Goal: Feedback & Contribution: Leave review/rating

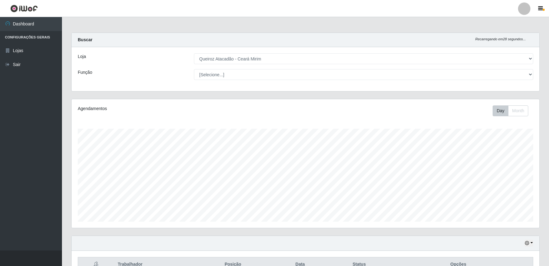
select select "465"
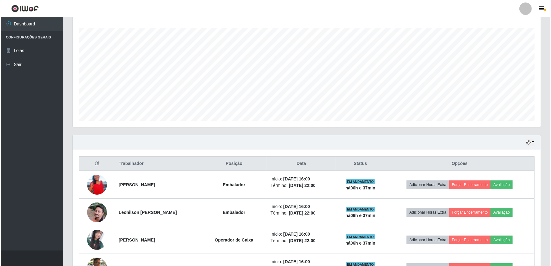
scroll to position [138, 0]
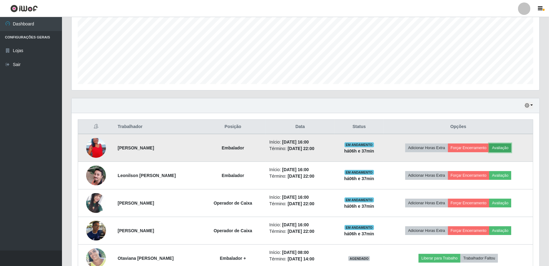
click at [511, 148] on button "Avaliação" at bounding box center [500, 147] width 22 height 9
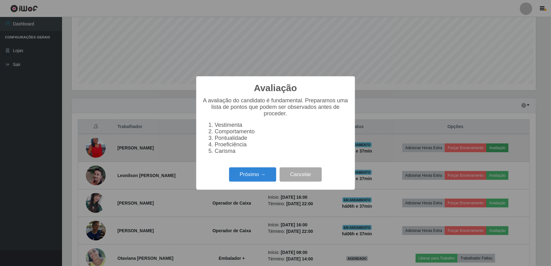
scroll to position [128, 464]
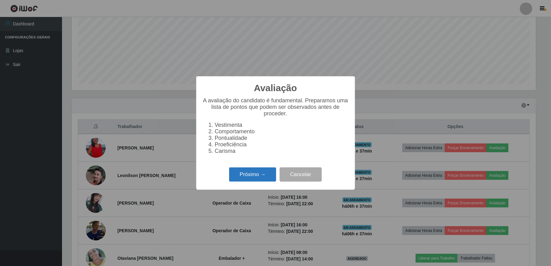
click at [265, 172] on button "Próximo →" at bounding box center [252, 174] width 47 height 15
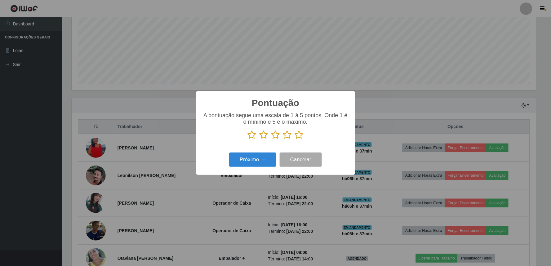
scroll to position [309772, 309436]
click at [301, 139] on icon at bounding box center [299, 134] width 9 height 9
click at [295, 139] on input "radio" at bounding box center [295, 139] width 0 height 0
click at [255, 160] on button "Próximo →" at bounding box center [252, 159] width 47 height 15
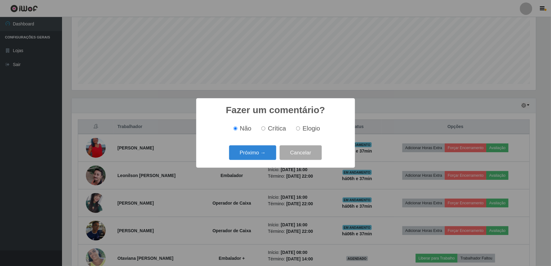
click at [255, 160] on button "Próximo →" at bounding box center [252, 152] width 47 height 15
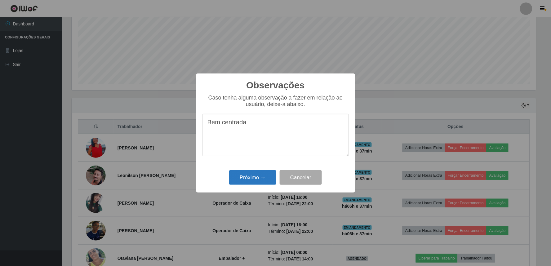
type textarea "Bem centrada"
click at [262, 179] on button "Próximo →" at bounding box center [252, 177] width 47 height 15
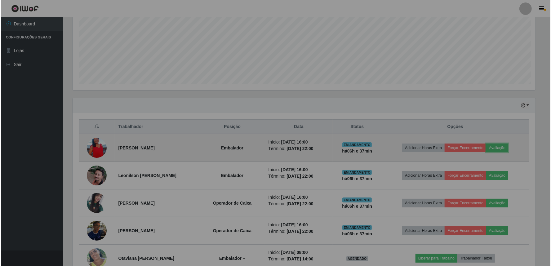
scroll to position [128, 468]
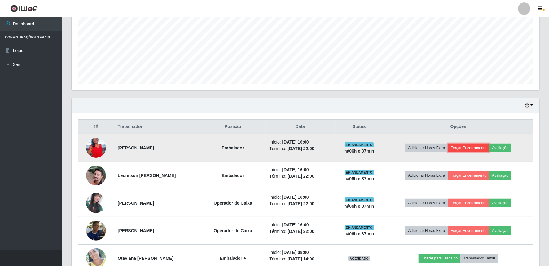
click at [469, 147] on button "Forçar Encerramento" at bounding box center [469, 147] width 42 height 9
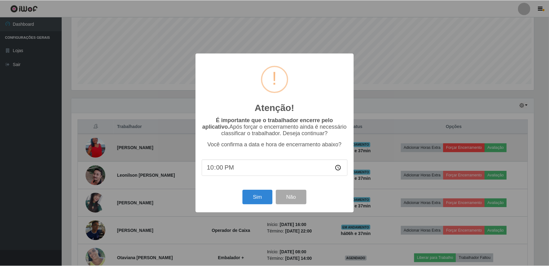
scroll to position [128, 464]
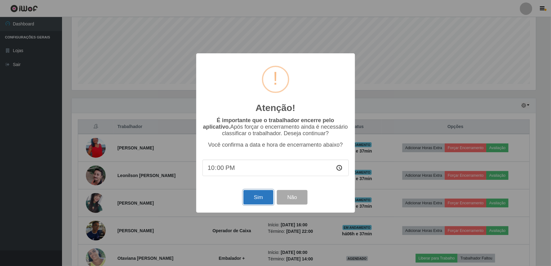
click at [253, 194] on button "Sim" at bounding box center [258, 197] width 30 height 15
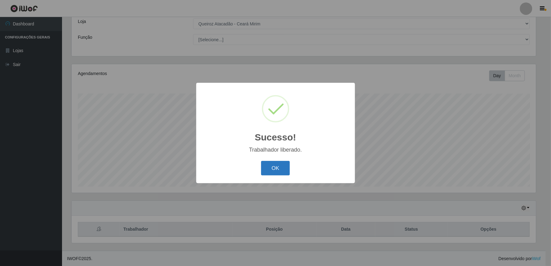
click at [277, 171] on button "OK" at bounding box center [275, 168] width 29 height 15
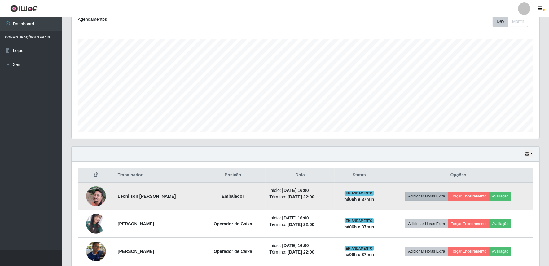
scroll to position [127, 0]
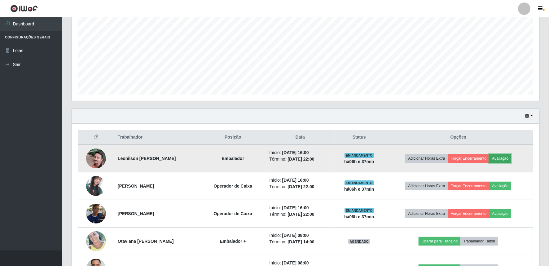
click at [509, 157] on button "Avaliação" at bounding box center [500, 158] width 22 height 9
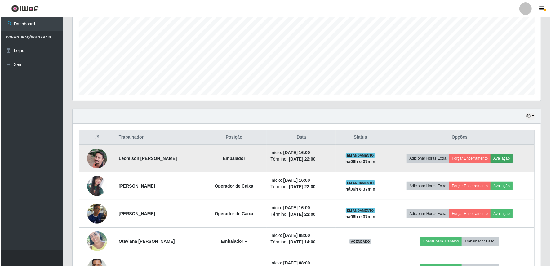
scroll to position [128, 464]
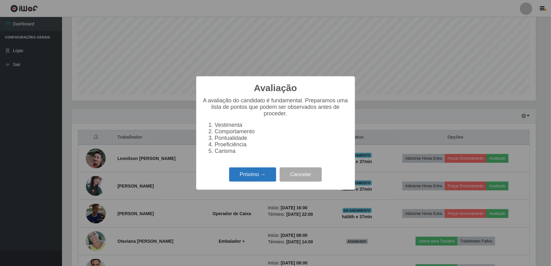
click at [247, 182] on button "Próximo →" at bounding box center [252, 174] width 47 height 15
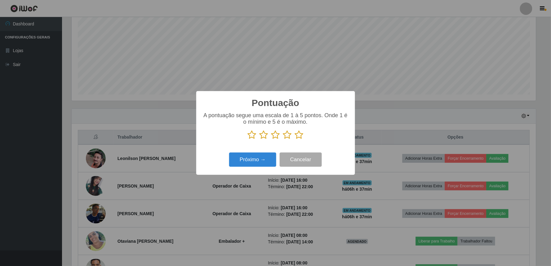
scroll to position [309772, 309436]
click at [301, 135] on icon at bounding box center [299, 134] width 9 height 9
click at [295, 139] on input "radio" at bounding box center [295, 139] width 0 height 0
click at [270, 157] on button "Próximo →" at bounding box center [252, 159] width 47 height 15
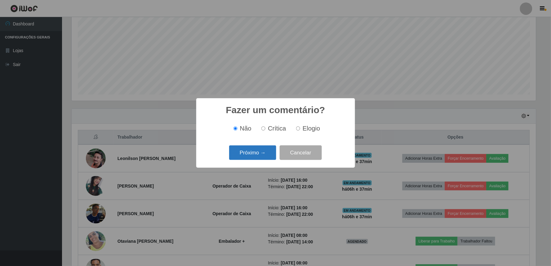
click at [268, 155] on button "Próximo →" at bounding box center [252, 152] width 47 height 15
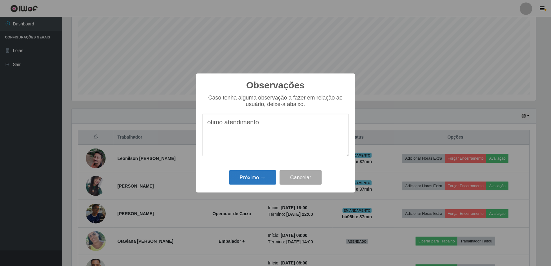
type textarea "ótimo atendimento"
click at [267, 180] on button "Próximo →" at bounding box center [252, 177] width 47 height 15
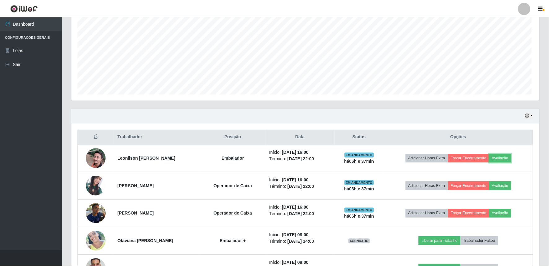
scroll to position [128, 468]
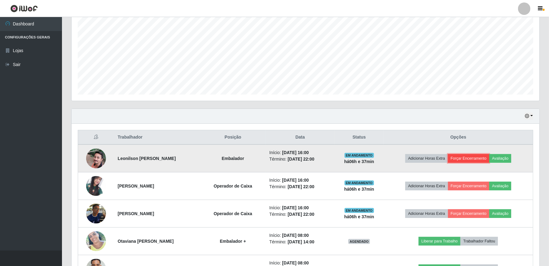
click at [477, 161] on button "Forçar Encerramento" at bounding box center [469, 158] width 42 height 9
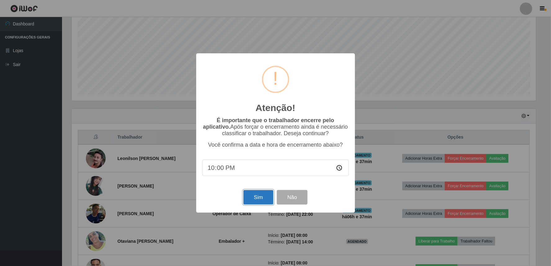
click at [251, 197] on button "Sim" at bounding box center [258, 197] width 30 height 15
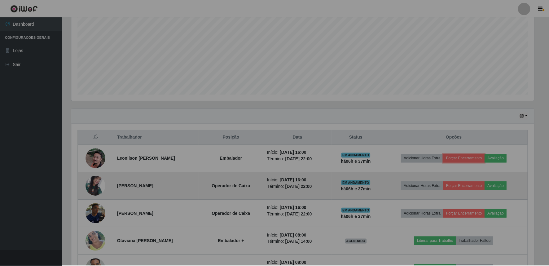
scroll to position [0, 0]
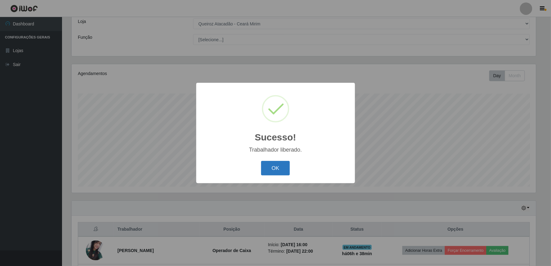
click at [272, 165] on button "OK" at bounding box center [275, 168] width 29 height 15
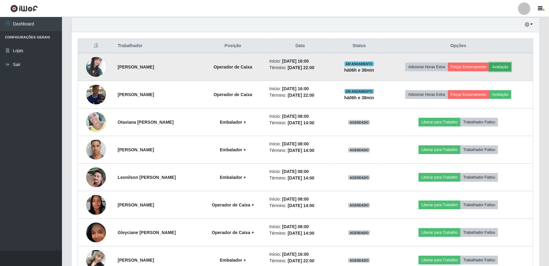
click at [503, 64] on button "Avaliação" at bounding box center [500, 67] width 22 height 9
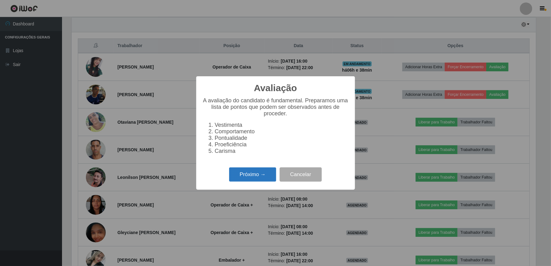
click at [251, 175] on button "Próximo →" at bounding box center [252, 174] width 47 height 15
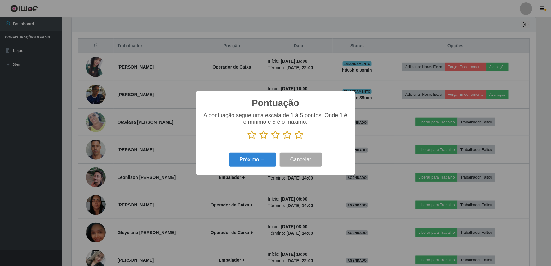
click at [299, 135] on icon at bounding box center [299, 134] width 9 height 9
click at [295, 139] on input "radio" at bounding box center [295, 139] width 0 height 0
click at [264, 160] on button "Próximo →" at bounding box center [252, 159] width 47 height 15
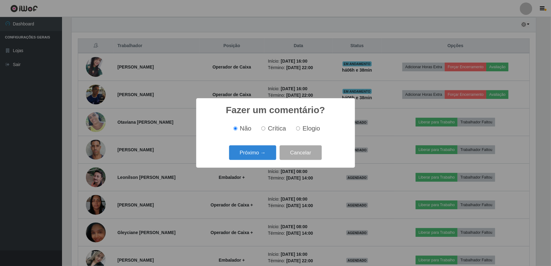
click at [264, 160] on button "Próximo →" at bounding box center [252, 152] width 47 height 15
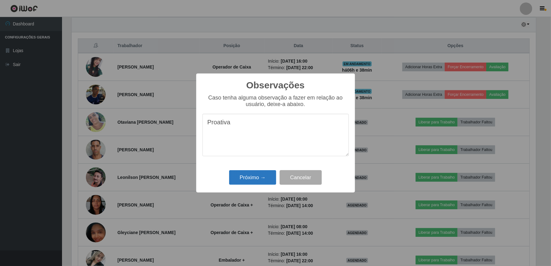
type textarea "Proativa"
click at [271, 180] on button "Próximo →" at bounding box center [252, 177] width 47 height 15
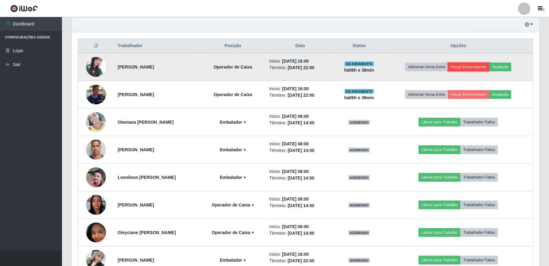
click at [476, 65] on button "Forçar Encerramento" at bounding box center [469, 67] width 42 height 9
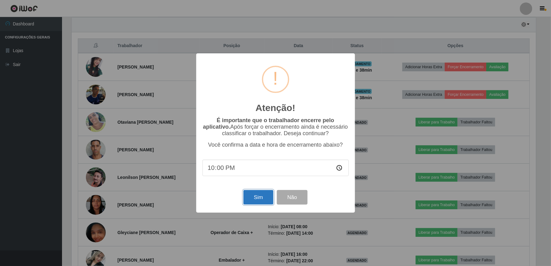
click at [254, 200] on button "Sim" at bounding box center [258, 197] width 30 height 15
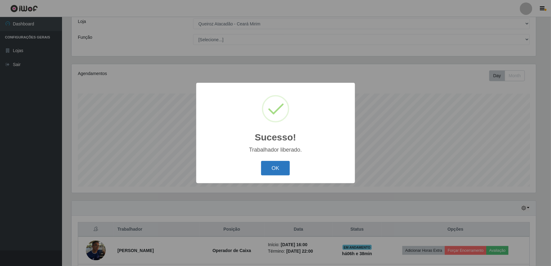
click at [273, 165] on button "OK" at bounding box center [275, 168] width 29 height 15
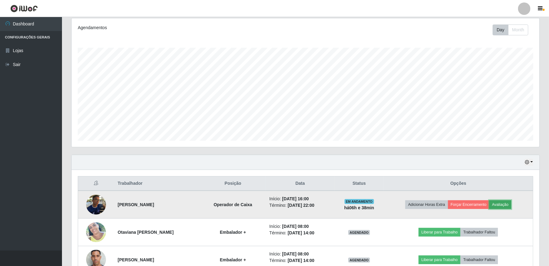
click at [511, 201] on button "Avaliação" at bounding box center [500, 204] width 22 height 9
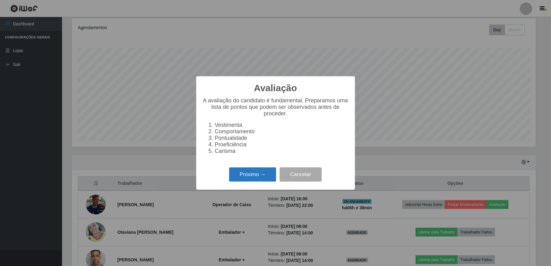
click at [244, 176] on button "Próximo →" at bounding box center [252, 174] width 47 height 15
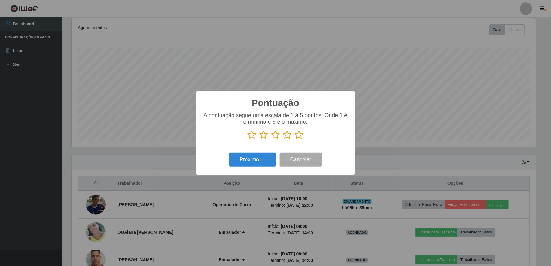
click at [298, 136] on icon at bounding box center [299, 134] width 9 height 9
click at [295, 139] on input "radio" at bounding box center [295, 139] width 0 height 0
click at [272, 161] on button "Próximo →" at bounding box center [252, 159] width 47 height 15
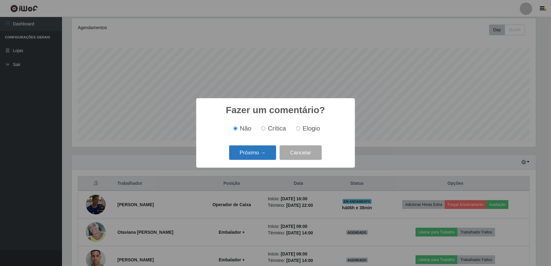
click at [269, 157] on button "Próximo →" at bounding box center [252, 152] width 47 height 15
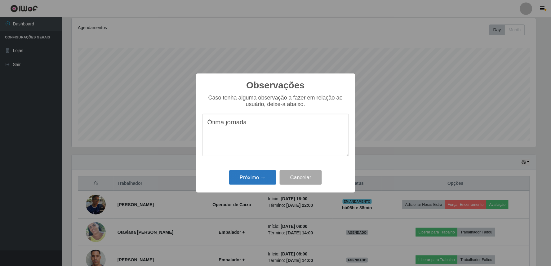
type textarea "Ótima jornada"
click at [230, 178] on button "Próximo →" at bounding box center [252, 177] width 47 height 15
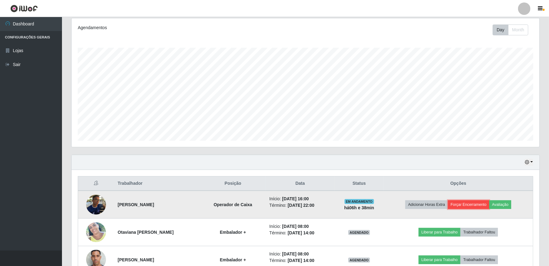
click at [466, 202] on button "Forçar Encerramento" at bounding box center [469, 204] width 42 height 9
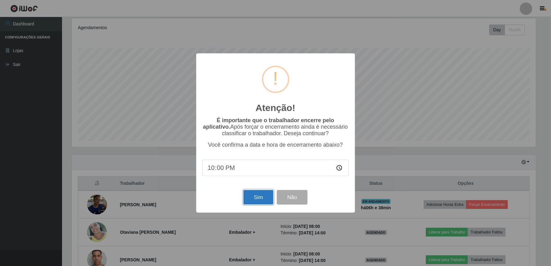
click at [249, 204] on button "Sim" at bounding box center [258, 197] width 30 height 15
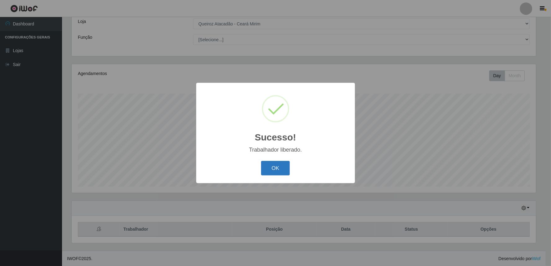
click at [277, 165] on button "OK" at bounding box center [275, 168] width 29 height 15
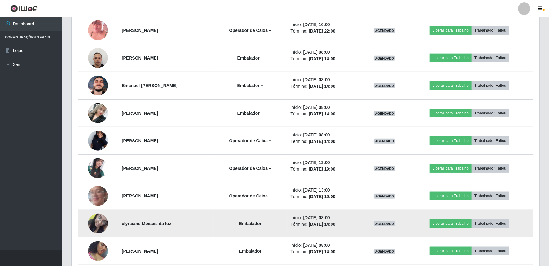
click at [91, 222] on img at bounding box center [98, 223] width 20 height 26
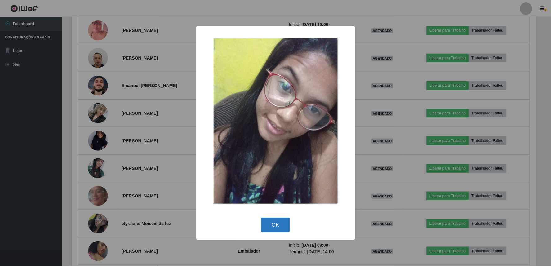
click at [276, 225] on button "OK" at bounding box center [275, 225] width 29 height 15
